Goal: Find specific page/section: Find specific page/section

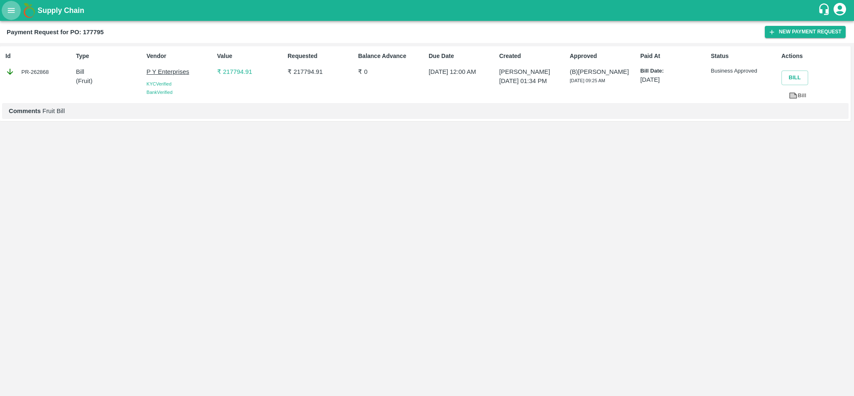
click at [12, 13] on icon "open drawer" at bounding box center [11, 10] width 7 height 5
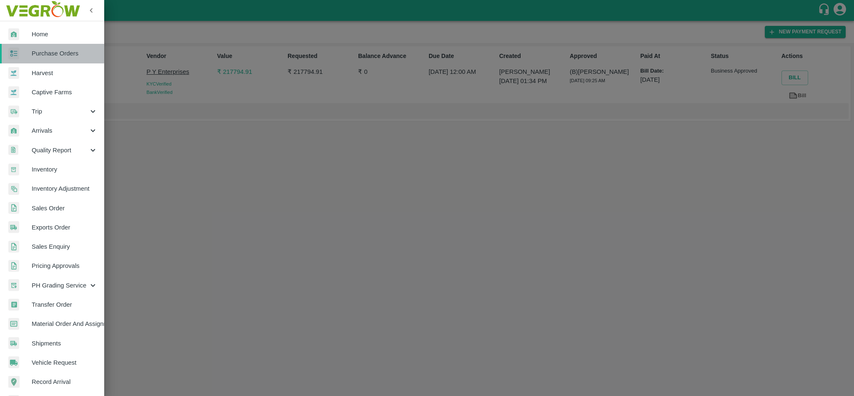
click at [61, 54] on span "Purchase Orders" at bounding box center [65, 53] width 66 height 9
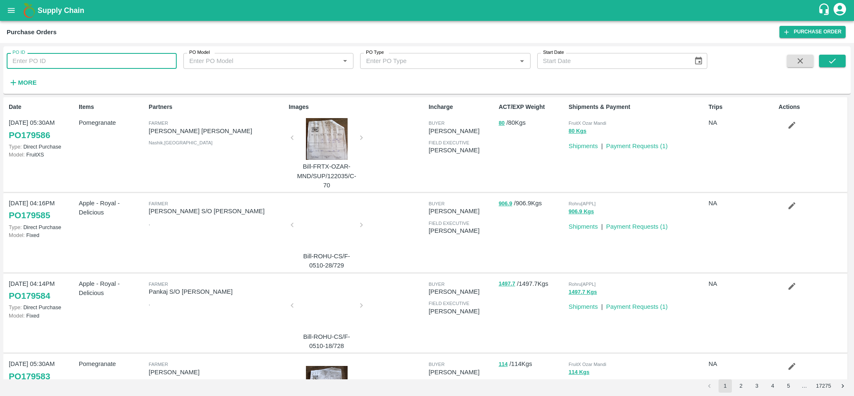
click at [38, 63] on input "PO ID" at bounding box center [92, 61] width 170 height 16
paste input "179434"
type input "179434"
click at [832, 62] on icon "submit" at bounding box center [832, 60] width 9 height 9
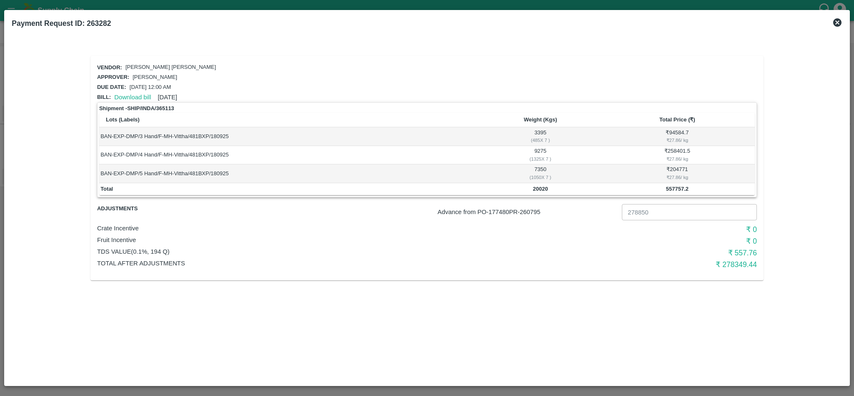
click at [538, 188] on b "20020" at bounding box center [540, 188] width 15 height 6
copy b "20020"
click at [682, 188] on b "557757.2" at bounding box center [677, 188] width 23 height 6
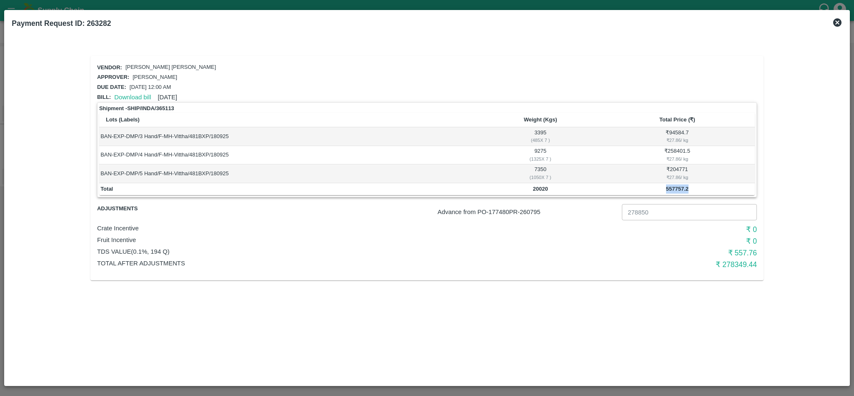
copy b "557757.2"
click at [543, 187] on b "20020" at bounding box center [540, 188] width 15 height 6
copy b "20020"
